Goal: Task Accomplishment & Management: Manage account settings

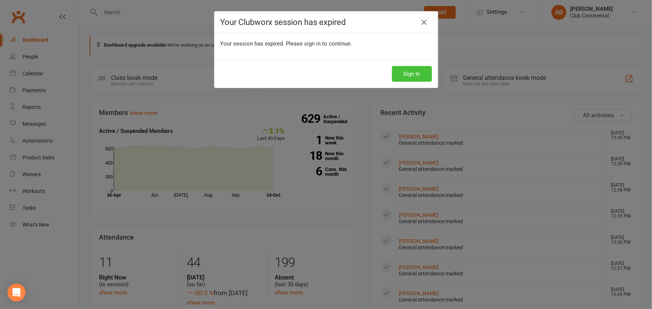
click at [409, 73] on button "Sign In" at bounding box center [412, 74] width 40 height 16
click at [420, 22] on icon at bounding box center [424, 22] width 9 height 9
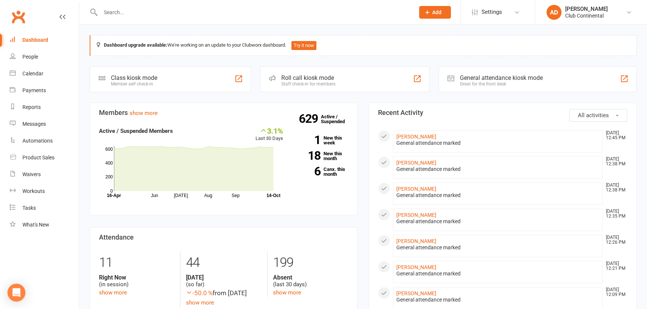
drag, startPoint x: 114, startPoint y: 5, endPoint x: 115, endPoint y: 19, distance: 14.6
click at [114, 6] on div at bounding box center [250, 12] width 320 height 24
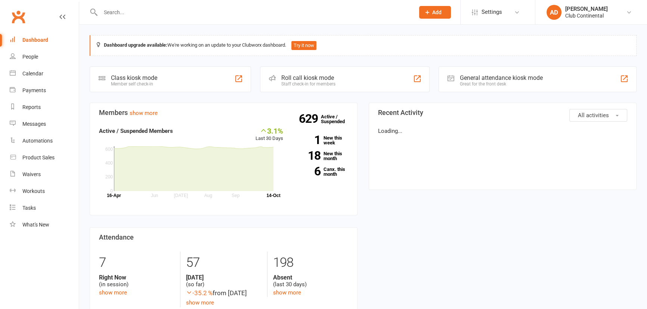
drag, startPoint x: 0, startPoint y: 0, endPoint x: 118, endPoint y: 18, distance: 119.7
click at [118, 18] on div at bounding box center [250, 12] width 320 height 24
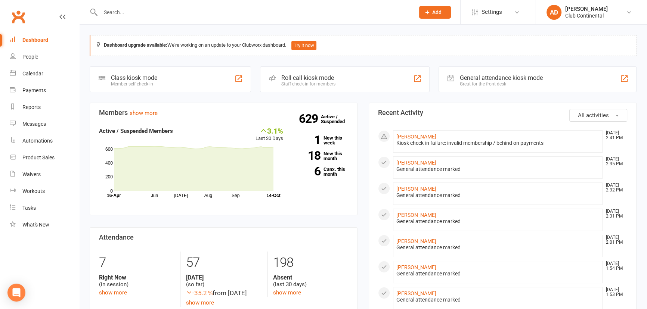
drag, startPoint x: 119, startPoint y: 17, endPoint x: 120, endPoint y: 9, distance: 8.2
click at [119, 15] on input "text" at bounding box center [253, 12] width 311 height 10
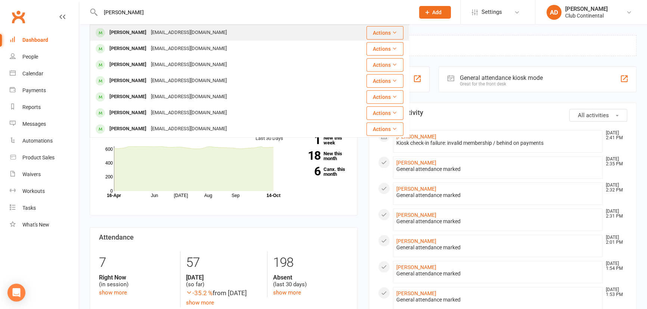
scroll to position [170, 0]
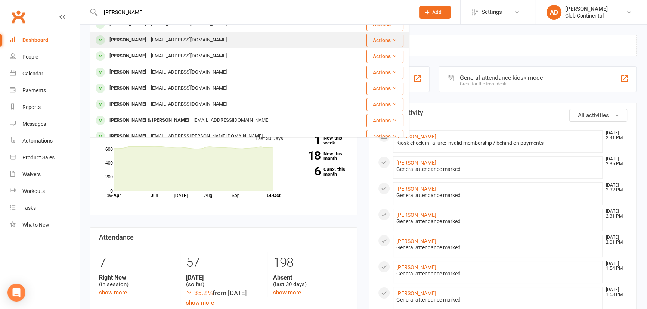
type input "[PERSON_NAME]"
click at [134, 35] on div "[PERSON_NAME]" at bounding box center [127, 40] width 41 height 11
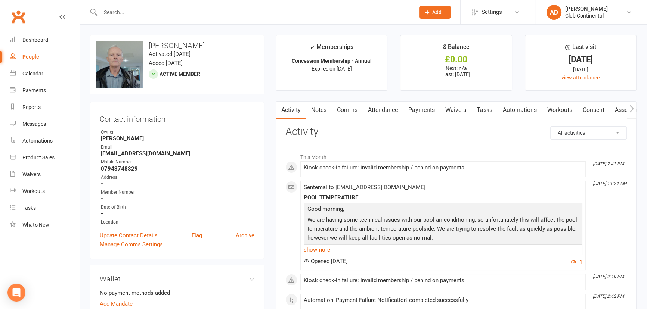
click at [416, 108] on link "Payments" at bounding box center [421, 110] width 37 height 17
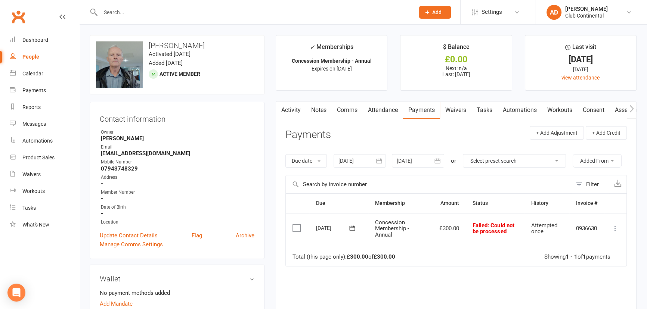
click at [614, 228] on icon at bounding box center [614, 228] width 7 height 7
click at [584, 258] on link "Mark as Paid (POS)" at bounding box center [582, 258] width 74 height 15
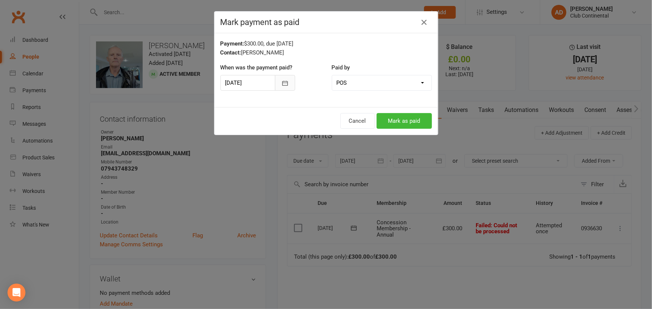
click at [281, 85] on icon "button" at bounding box center [284, 83] width 7 height 7
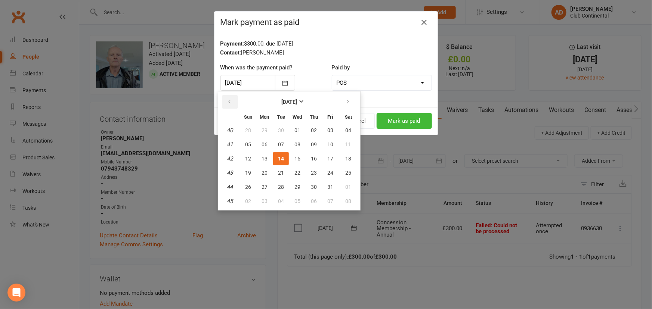
click at [227, 101] on icon "button" at bounding box center [229, 102] width 5 height 6
click at [280, 186] on span "30" at bounding box center [281, 187] width 6 height 6
type input "[DATE]"
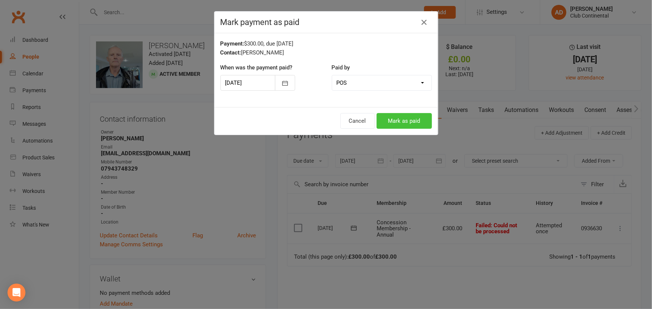
click at [407, 123] on button "Mark as paid" at bounding box center [403, 121] width 55 height 16
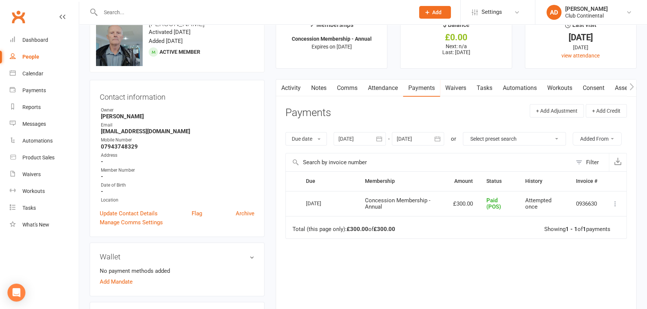
scroll to position [34, 0]
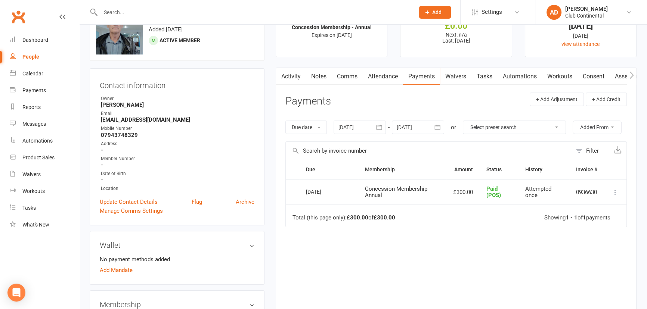
click at [615, 190] on icon at bounding box center [614, 192] width 7 height 7
click at [506, 279] on div "Due Contact Membership Amount Status History Invoice # Select this [DATE] [PERS…" at bounding box center [455, 242] width 341 height 164
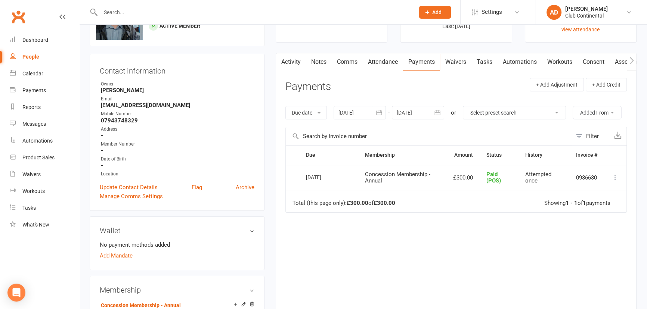
scroll to position [0, 0]
